Goal: Transaction & Acquisition: Download file/media

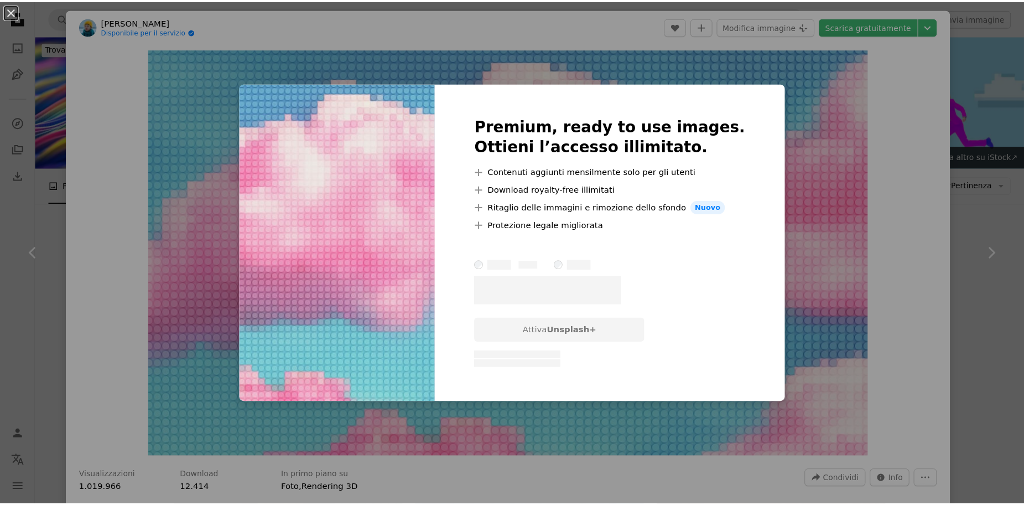
scroll to position [0, 166]
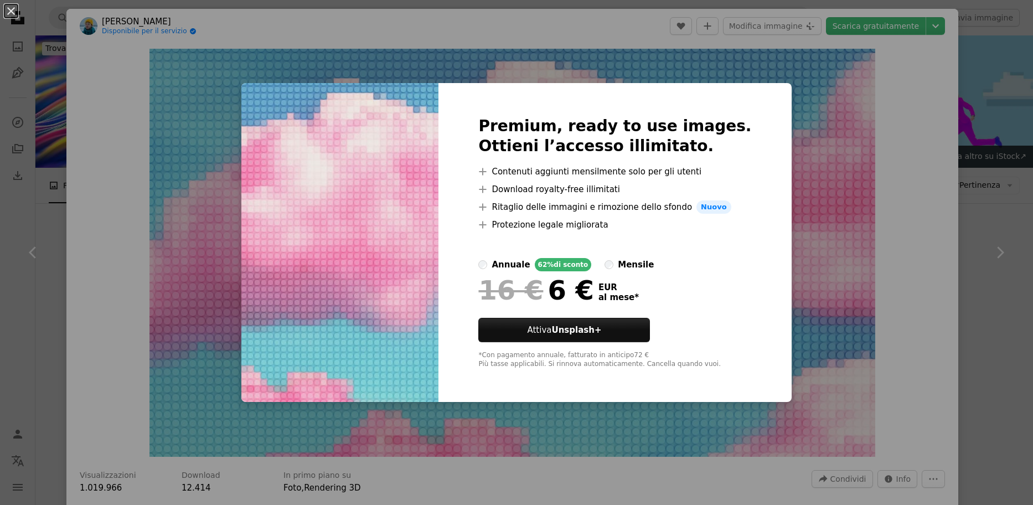
click at [844, 260] on div "An X shape Premium, ready to use images. Ottieni l’accesso illimitato. A plus s…" at bounding box center [516, 252] width 1033 height 505
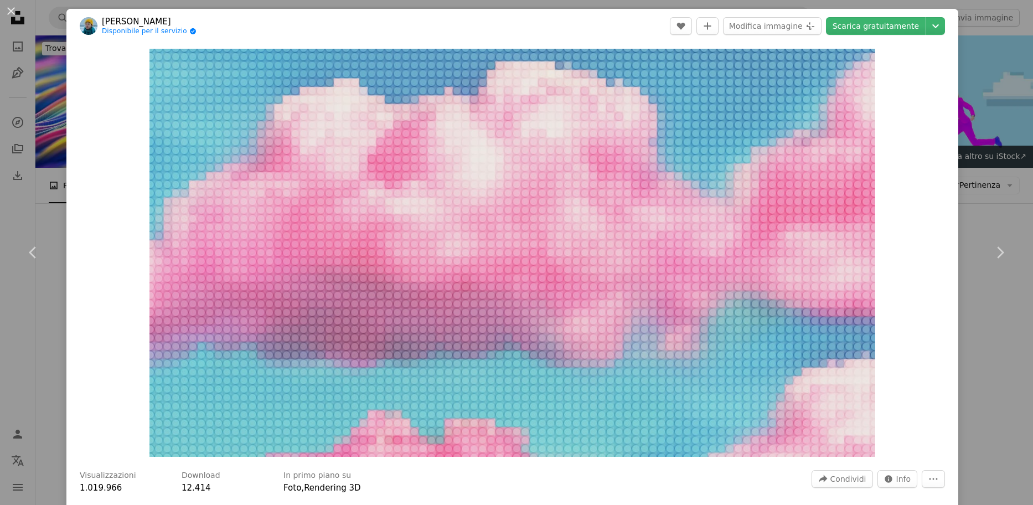
click at [1012, 82] on div "An X shape Chevron left Chevron right Vadim Bogulov Disponibile per il servizio…" at bounding box center [516, 252] width 1033 height 505
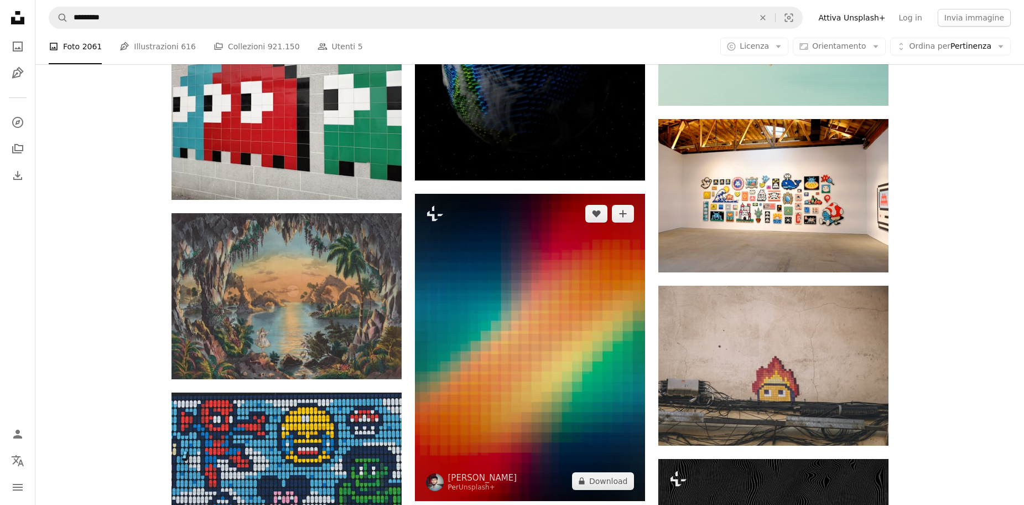
scroll to position [719, 0]
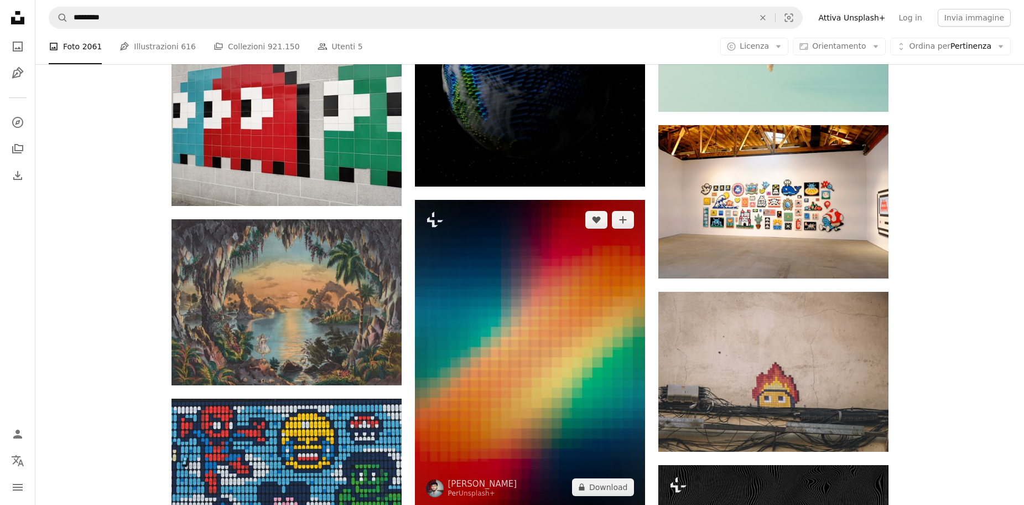
click at [505, 265] on img at bounding box center [530, 353] width 230 height 307
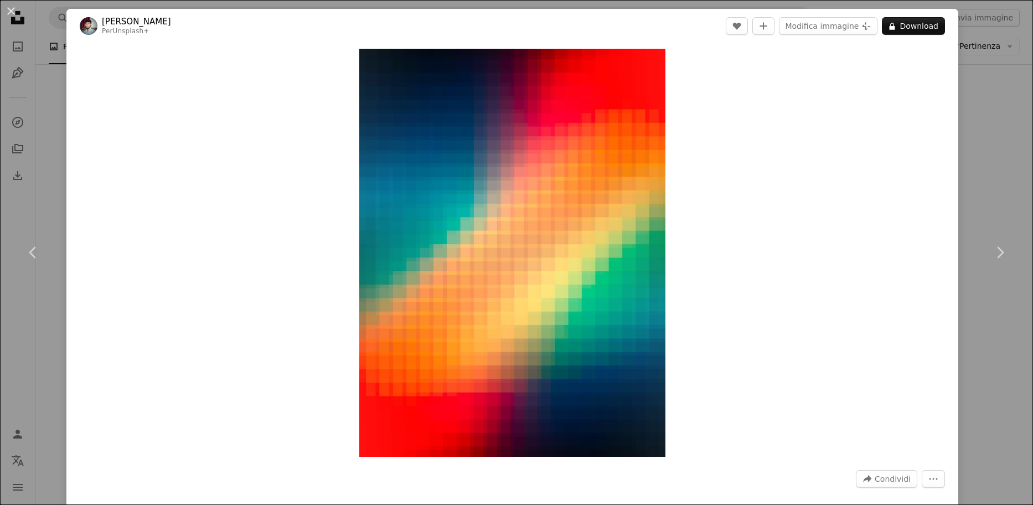
click at [1013, 131] on div "An X shape Chevron left Chevron right [PERSON_NAME] Per Unsplash+ A heart A plu…" at bounding box center [516, 252] width 1033 height 505
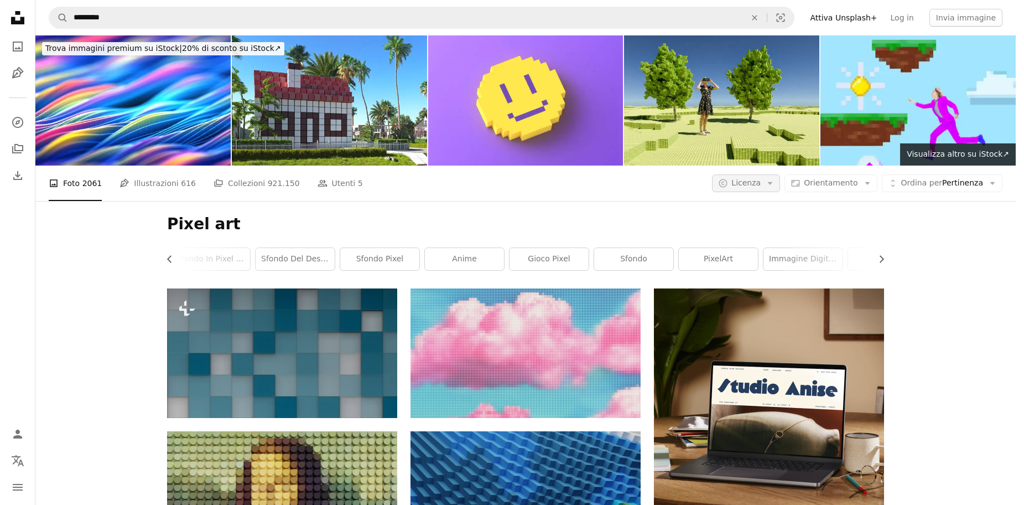
click at [775, 178] on icon "Arrow down" at bounding box center [770, 183] width 10 height 10
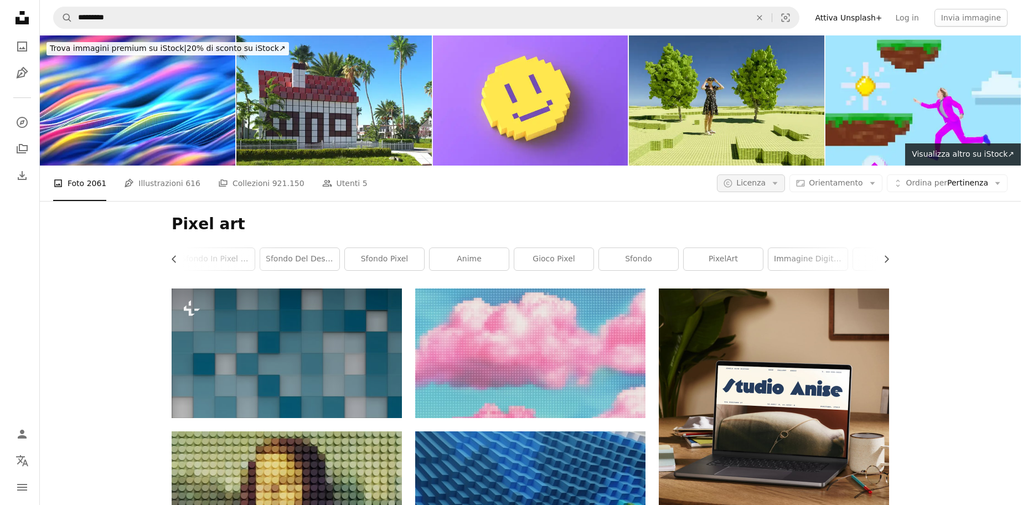
scroll to position [719, 0]
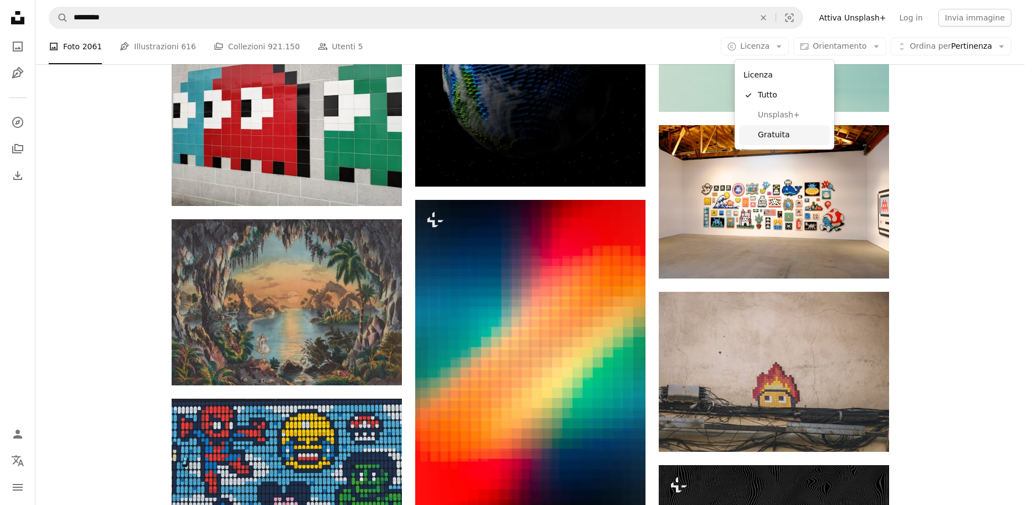
click at [792, 133] on span "Gratuita" at bounding box center [792, 134] width 68 height 11
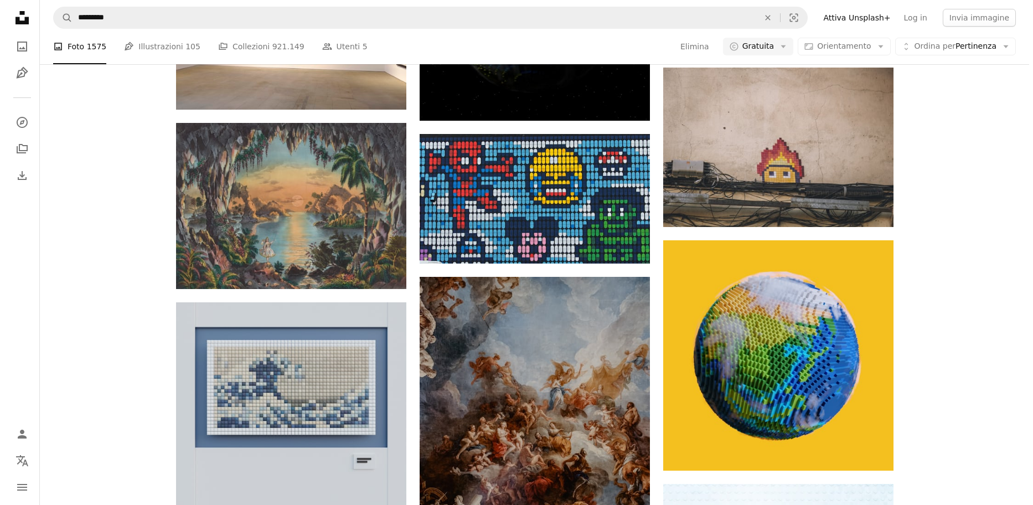
scroll to position [277, 0]
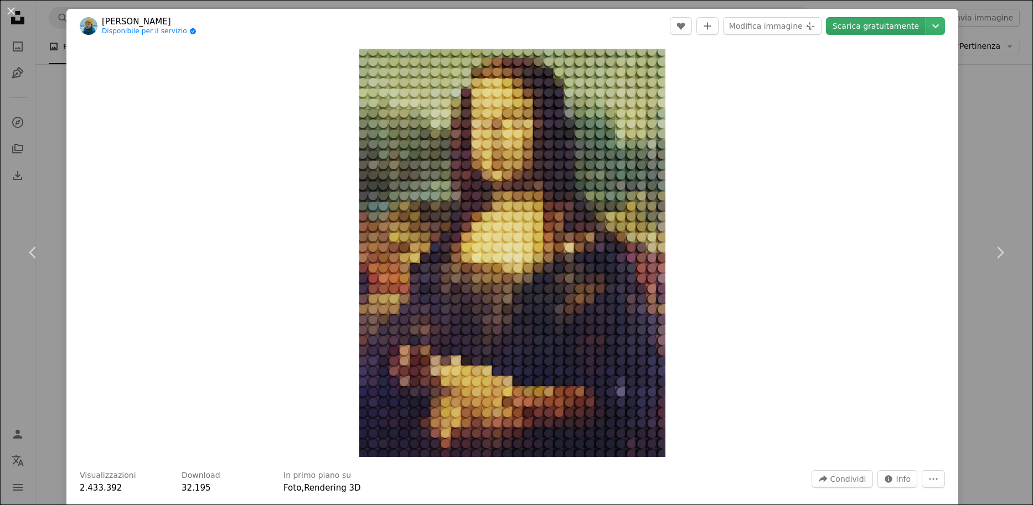
click at [872, 23] on link "Scarica gratuitamente" at bounding box center [876, 26] width 100 height 18
